Goal: Use online tool/utility: Utilize a website feature to perform a specific function

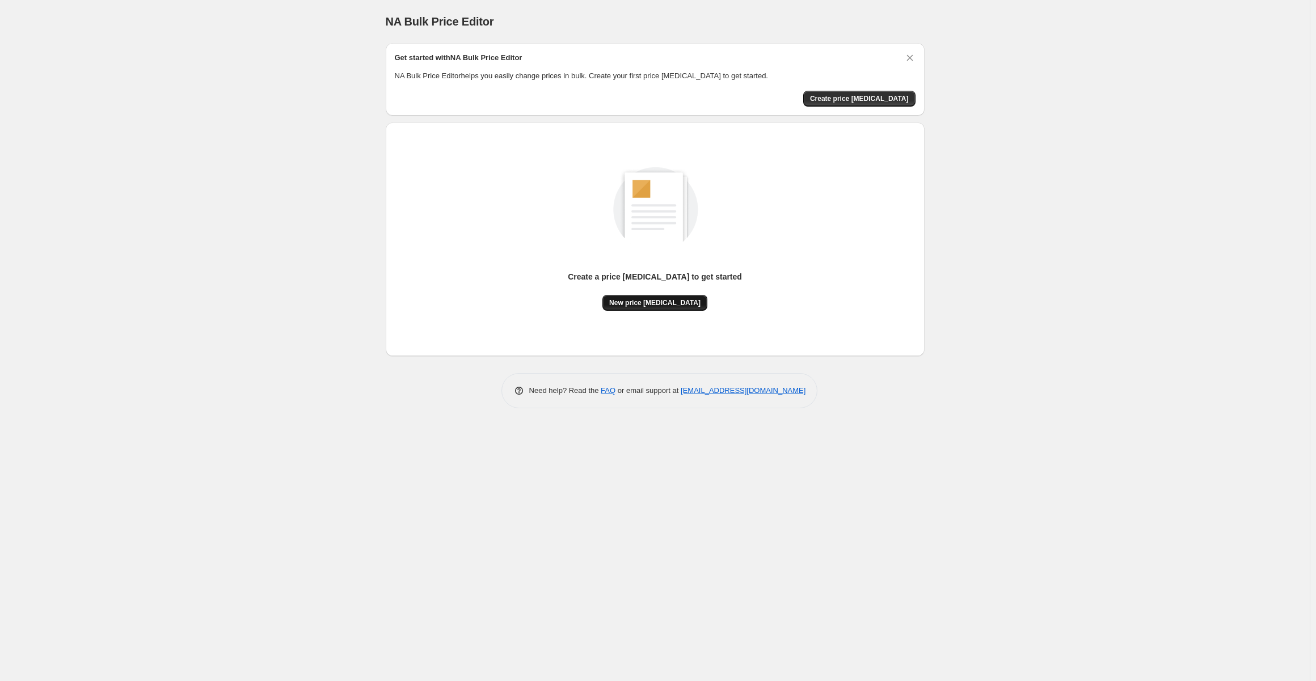
click at [647, 309] on button "New price [MEDICAL_DATA]" at bounding box center [654, 303] width 105 height 16
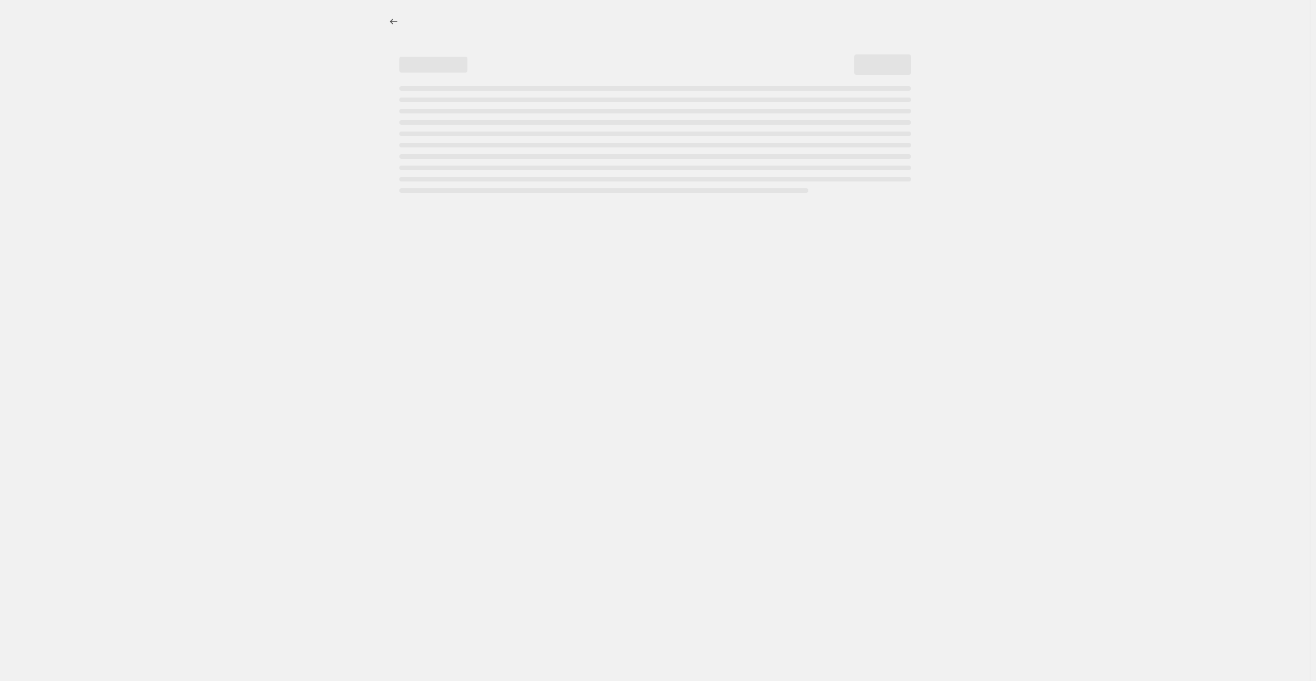
select select "percentage"
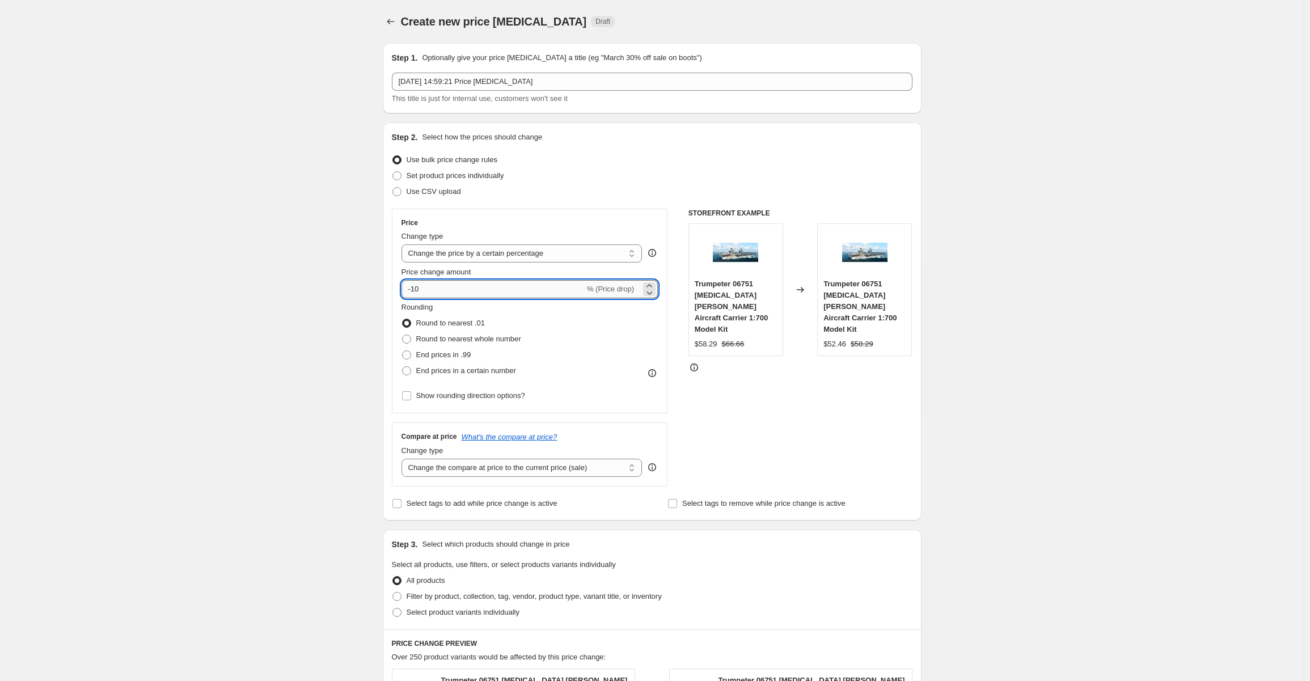
click at [459, 291] on input "-10" at bounding box center [493, 289] width 183 height 18
type input "-1"
type input "-8"
type input "-7"
type input "-80"
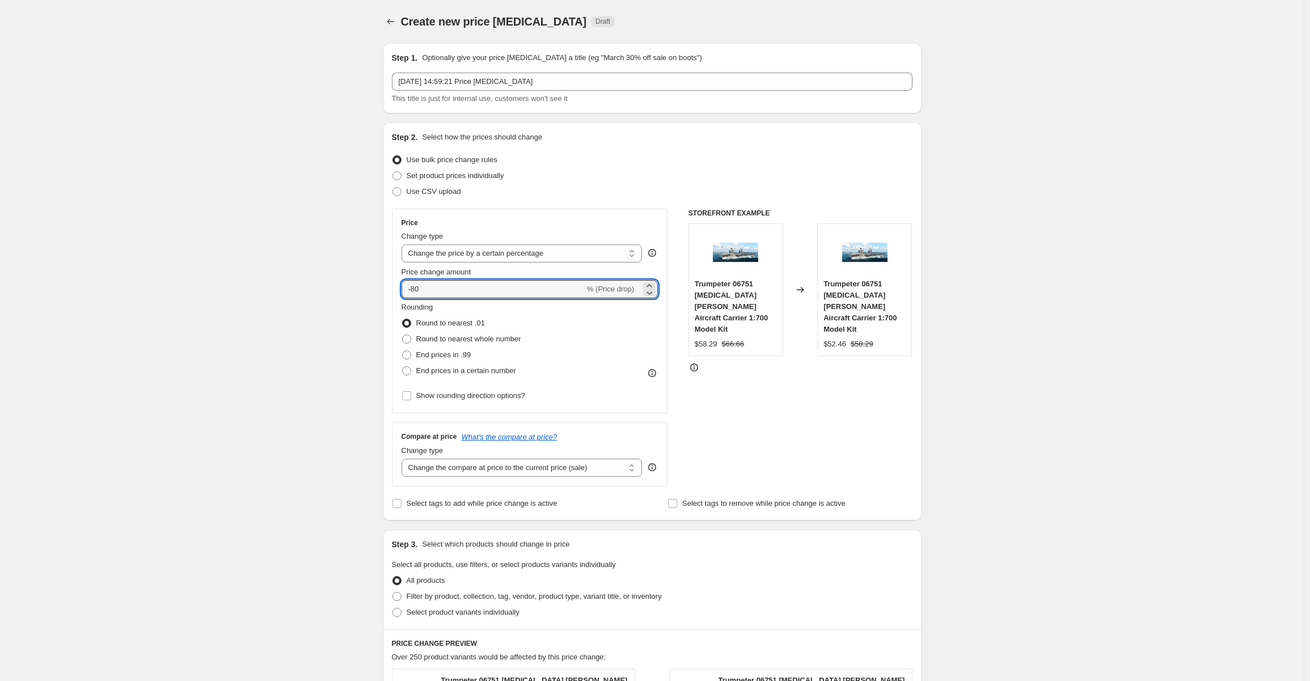
click at [1160, 348] on div "Create new price change job. This page is ready Create new price change job Dra…" at bounding box center [652, 576] width 1304 height 1152
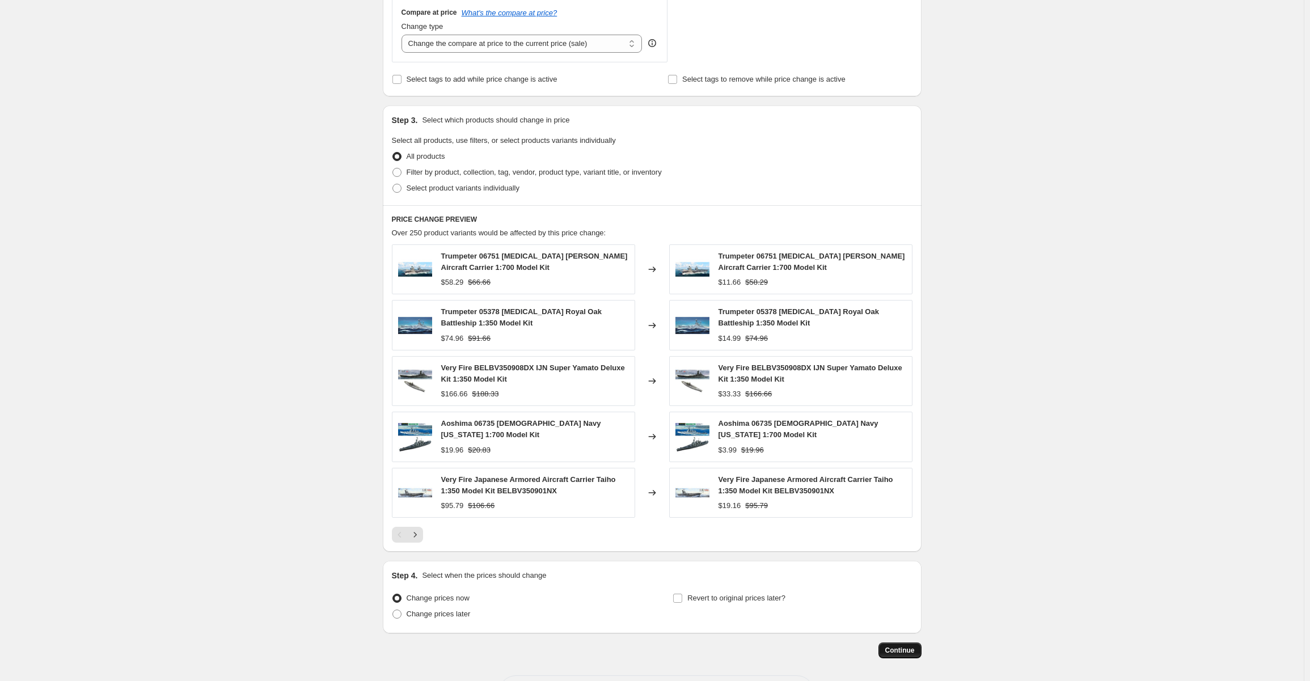
scroll to position [464, 0]
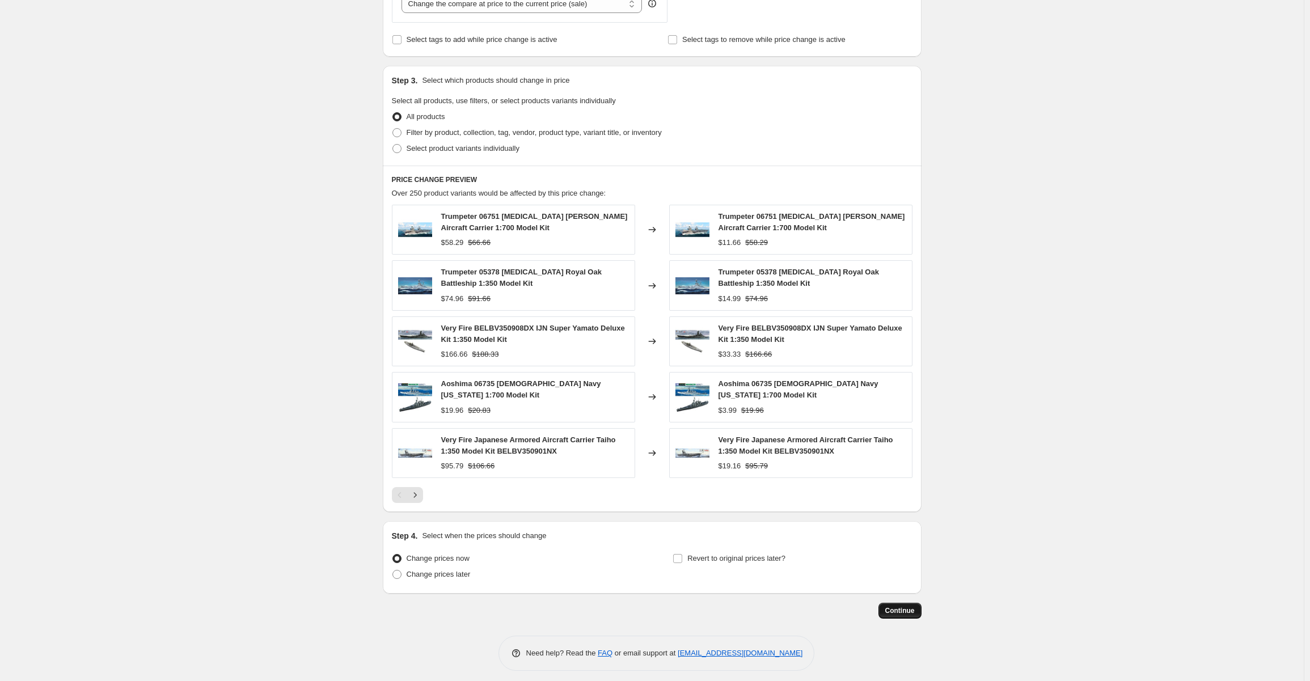
click at [908, 606] on span "Continue" at bounding box center [899, 610] width 29 height 9
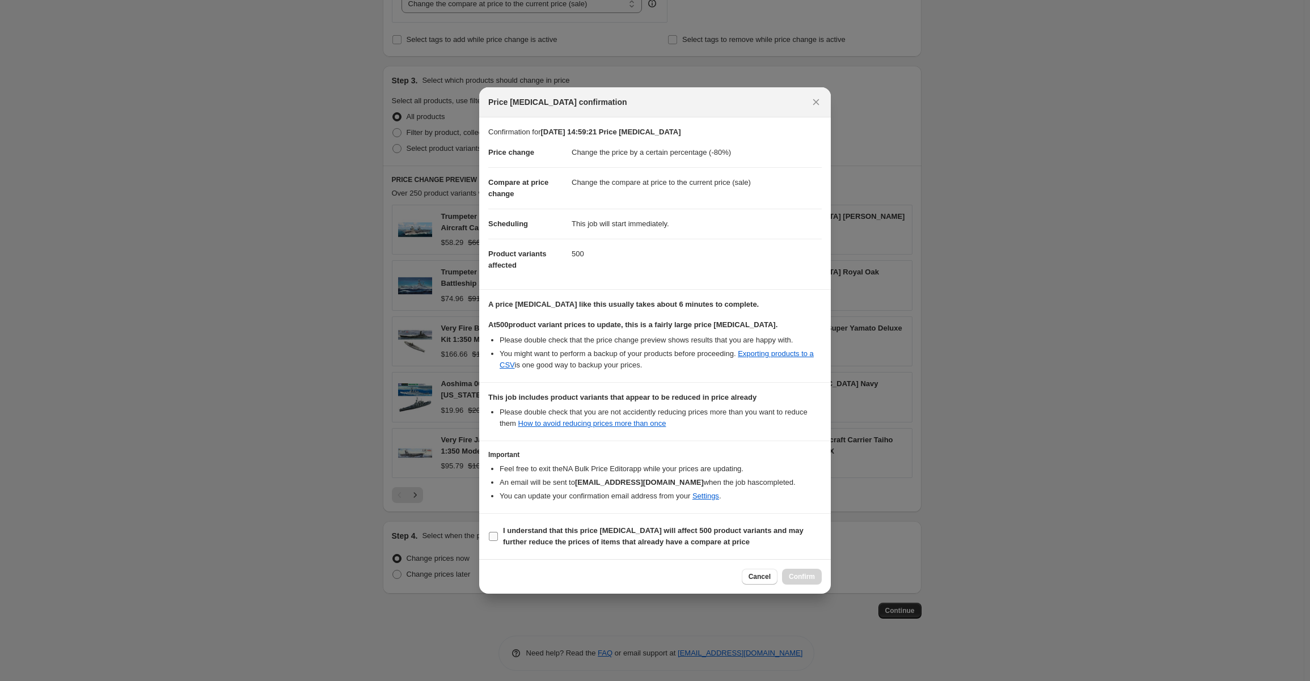
click at [491, 533] on input "I understand that this price change job will affect 500 product variants and ma…" at bounding box center [493, 536] width 9 height 9
checkbox input "true"
click at [817, 579] on button "Confirm" at bounding box center [802, 577] width 40 height 16
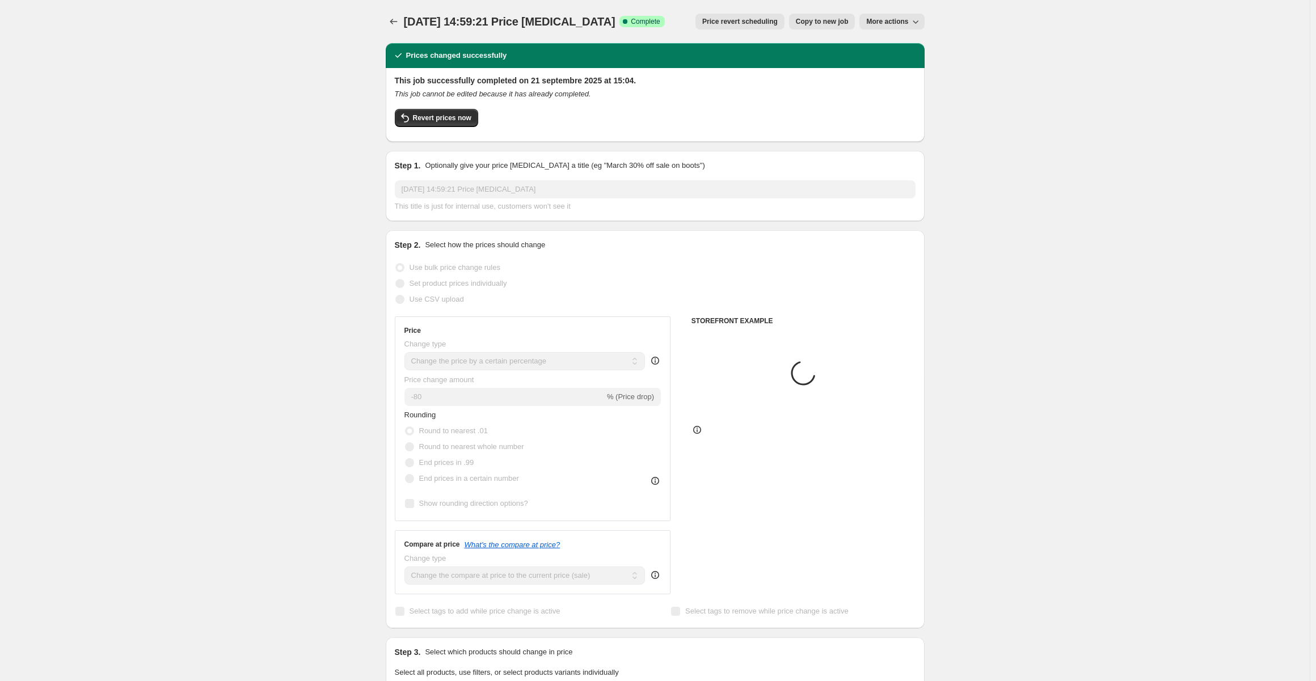
select select "percentage"
